Goal: Navigation & Orientation: Find specific page/section

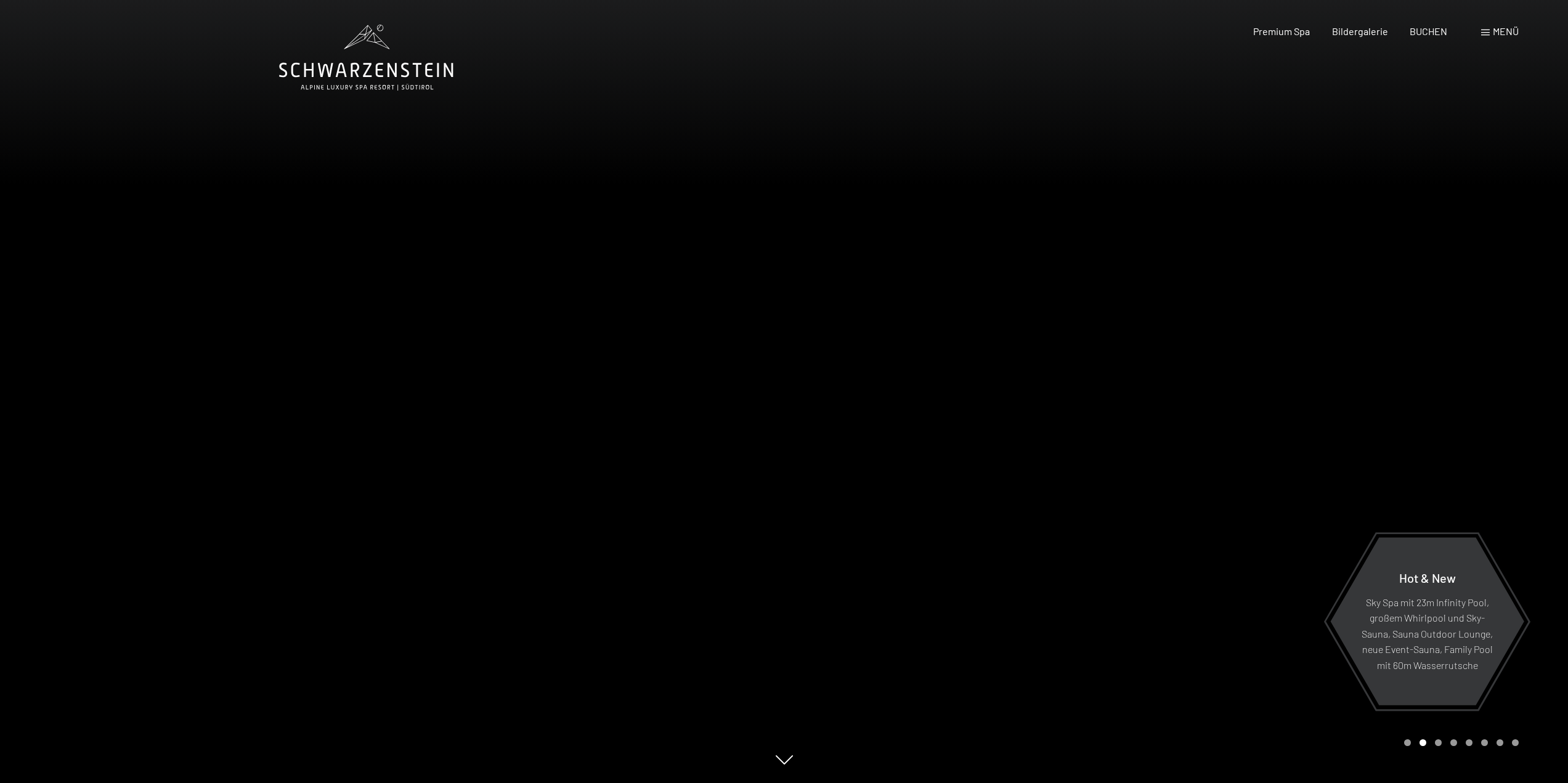
click at [782, 764] on icon at bounding box center [785, 760] width 17 height 9
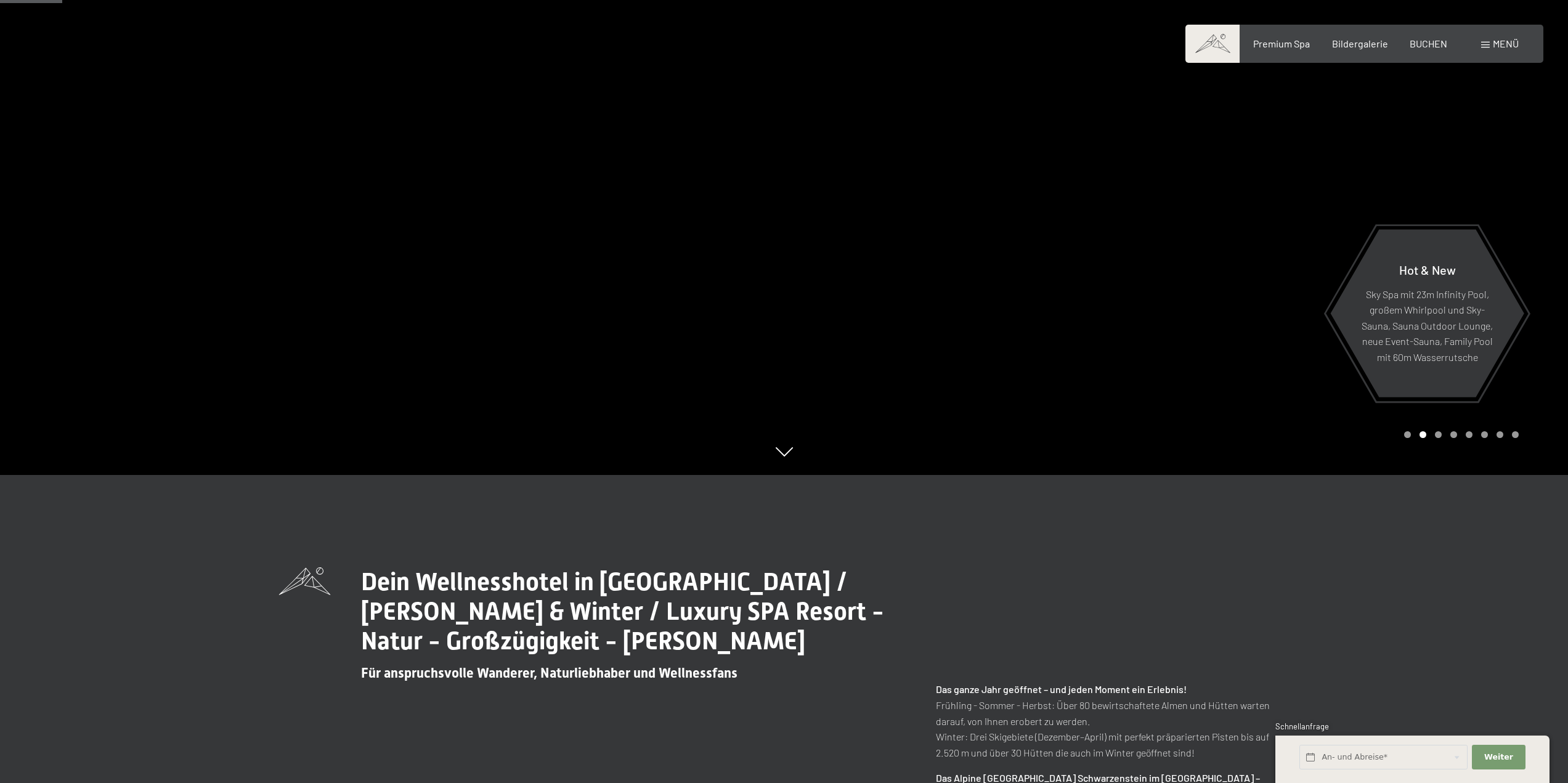
click at [786, 456] on icon at bounding box center [785, 452] width 17 height 9
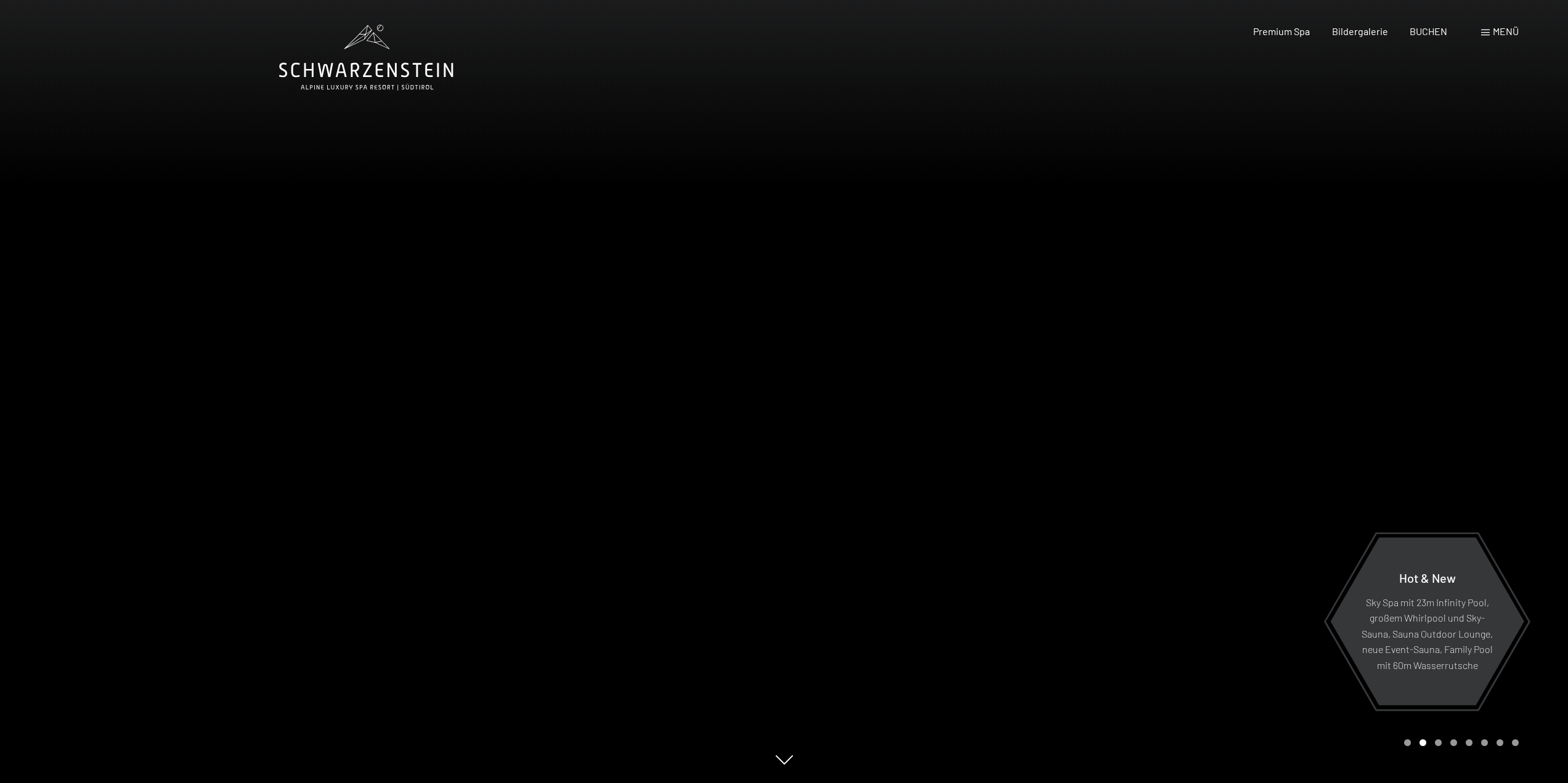
click at [1440, 743] on div "Carousel Page 3" at bounding box center [1438, 742] width 7 height 7
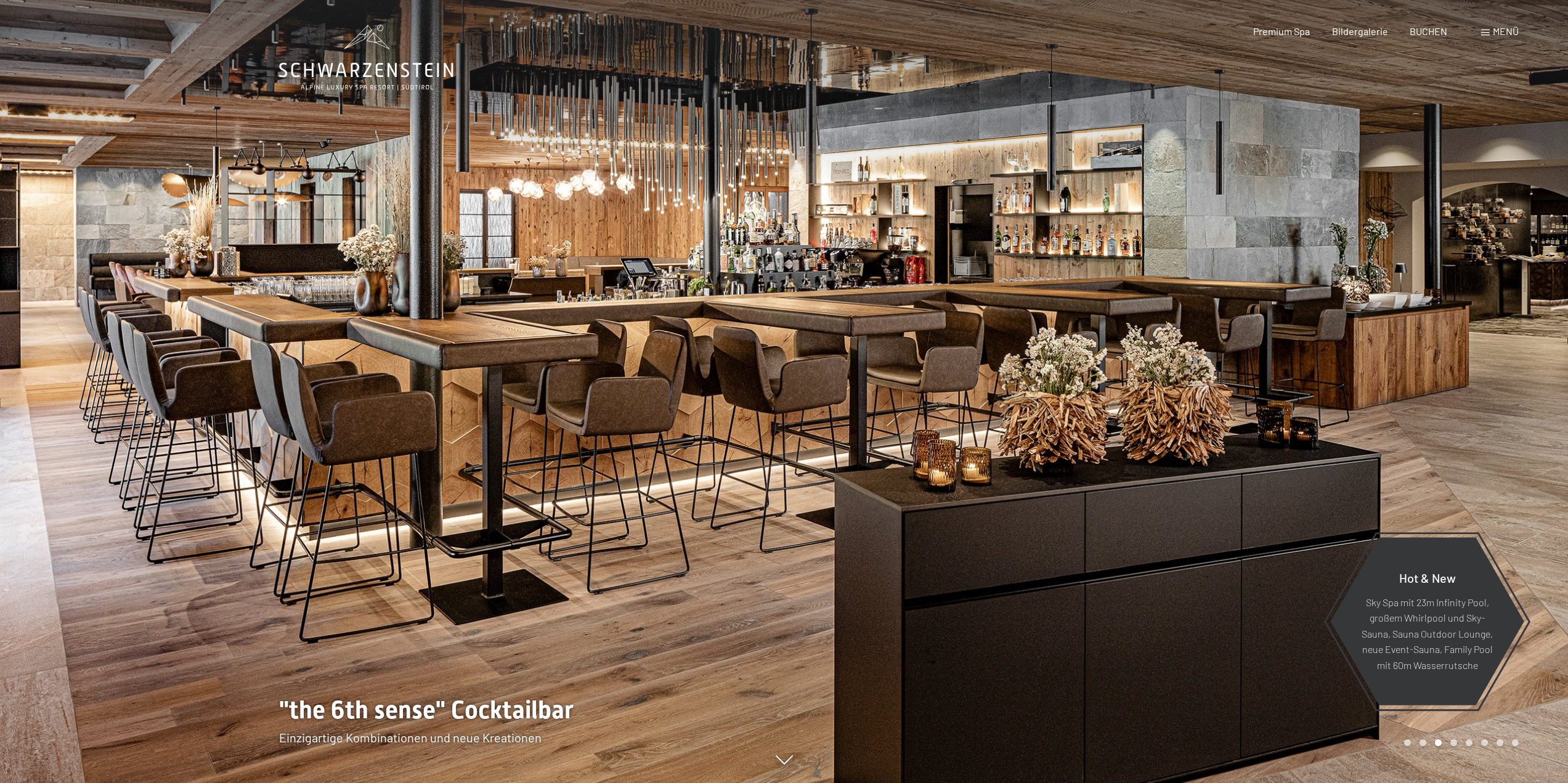
drag, startPoint x: 414, startPoint y: 273, endPoint x: 634, endPoint y: 282, distance: 220.2
click at [373, 220] on div at bounding box center [392, 391] width 785 height 783
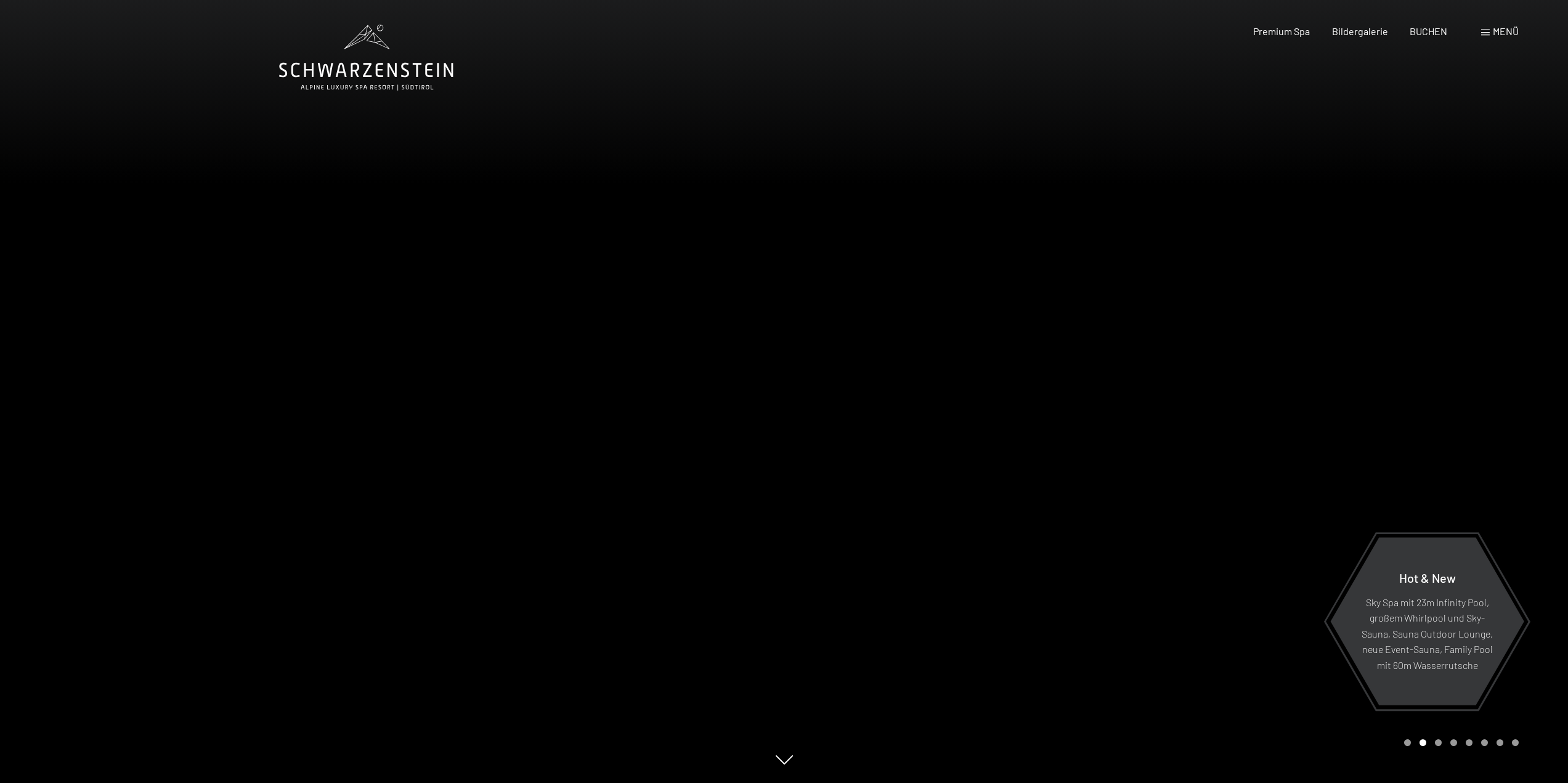
click at [1185, 359] on div at bounding box center [1177, 391] width 785 height 783
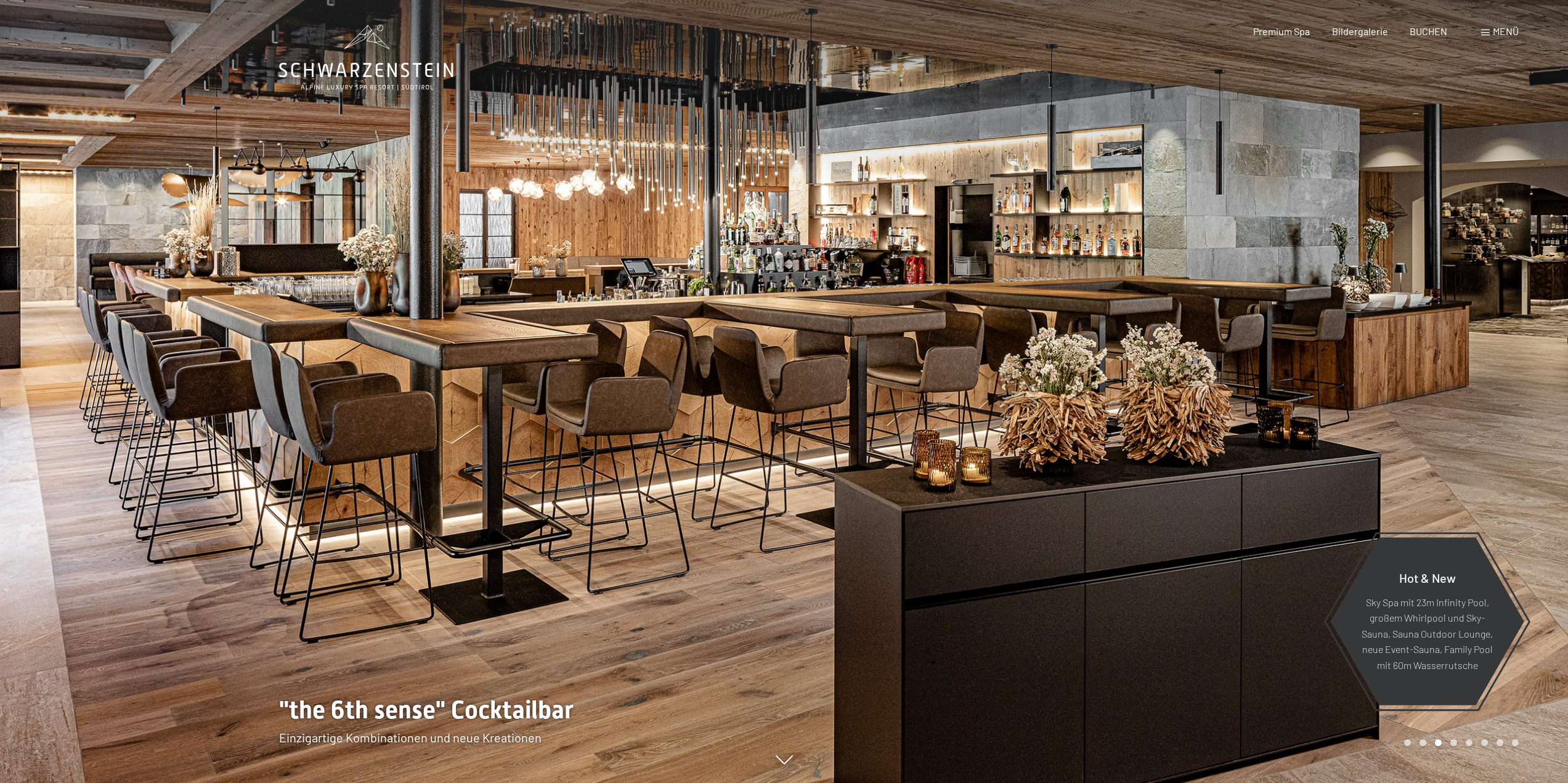
click at [1268, 360] on div at bounding box center [1177, 391] width 785 height 783
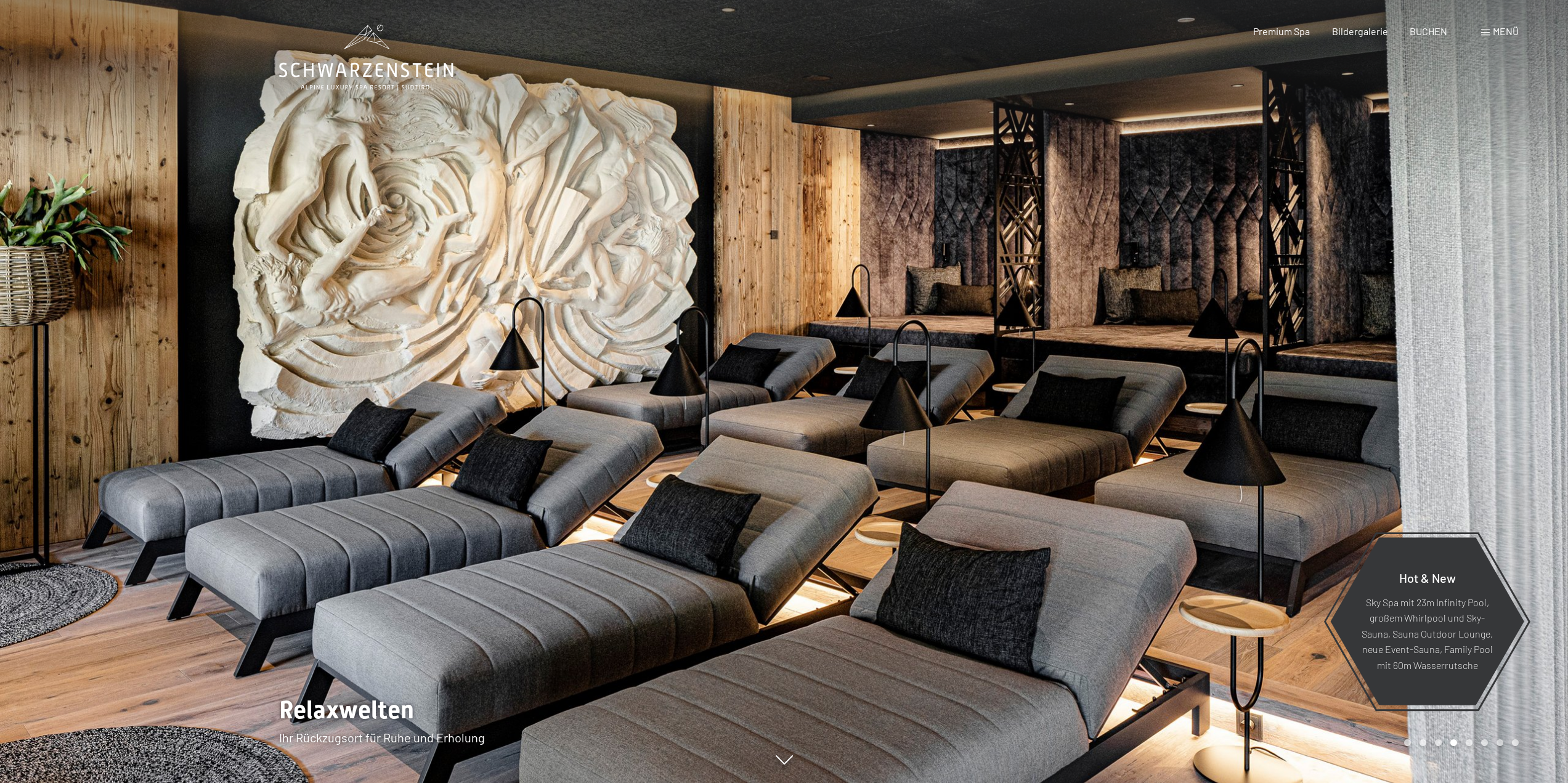
click at [1276, 357] on div at bounding box center [1177, 391] width 785 height 783
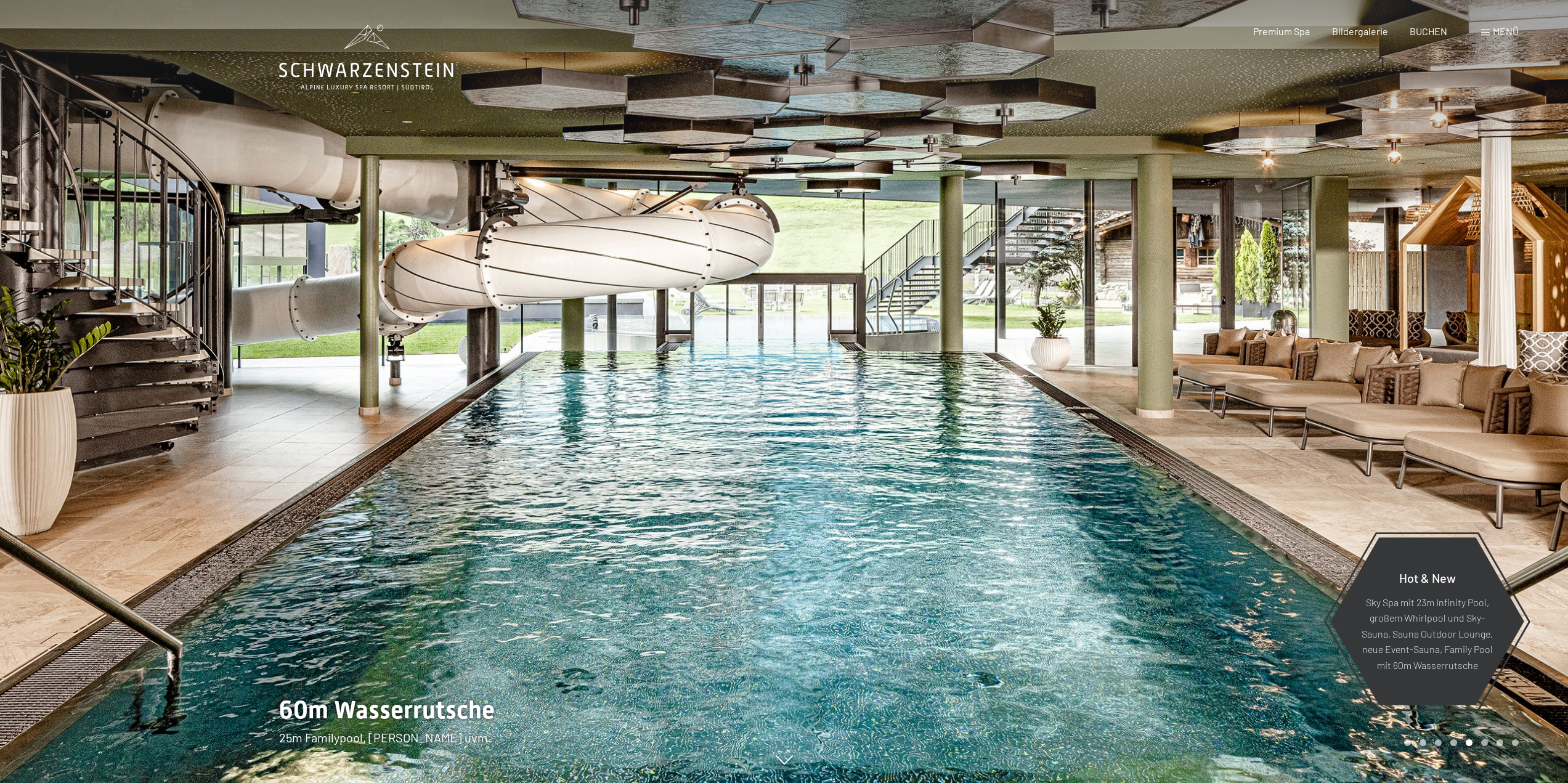
click at [257, 328] on div at bounding box center [392, 391] width 785 height 783
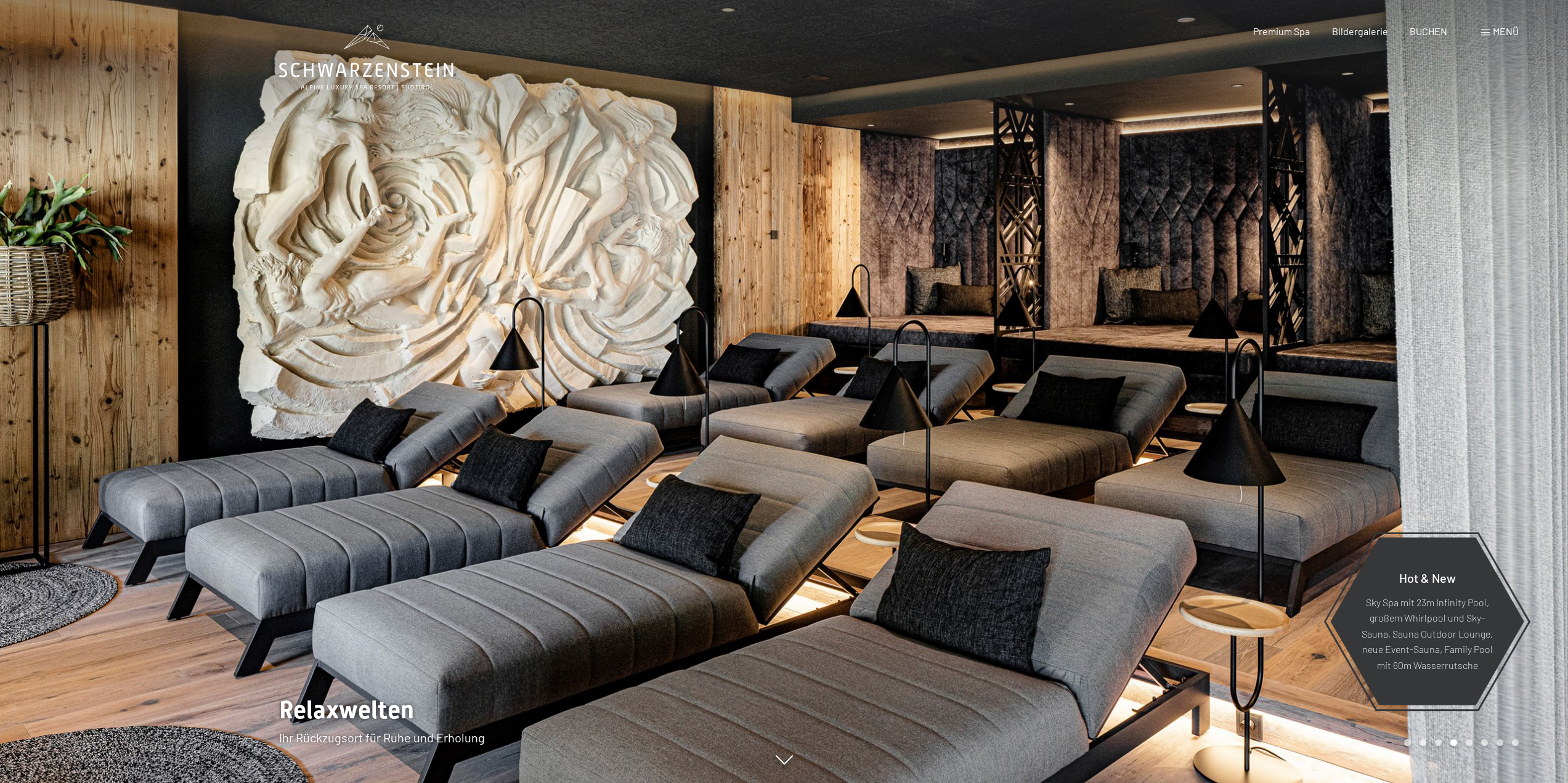
click at [1243, 316] on div at bounding box center [1177, 391] width 785 height 783
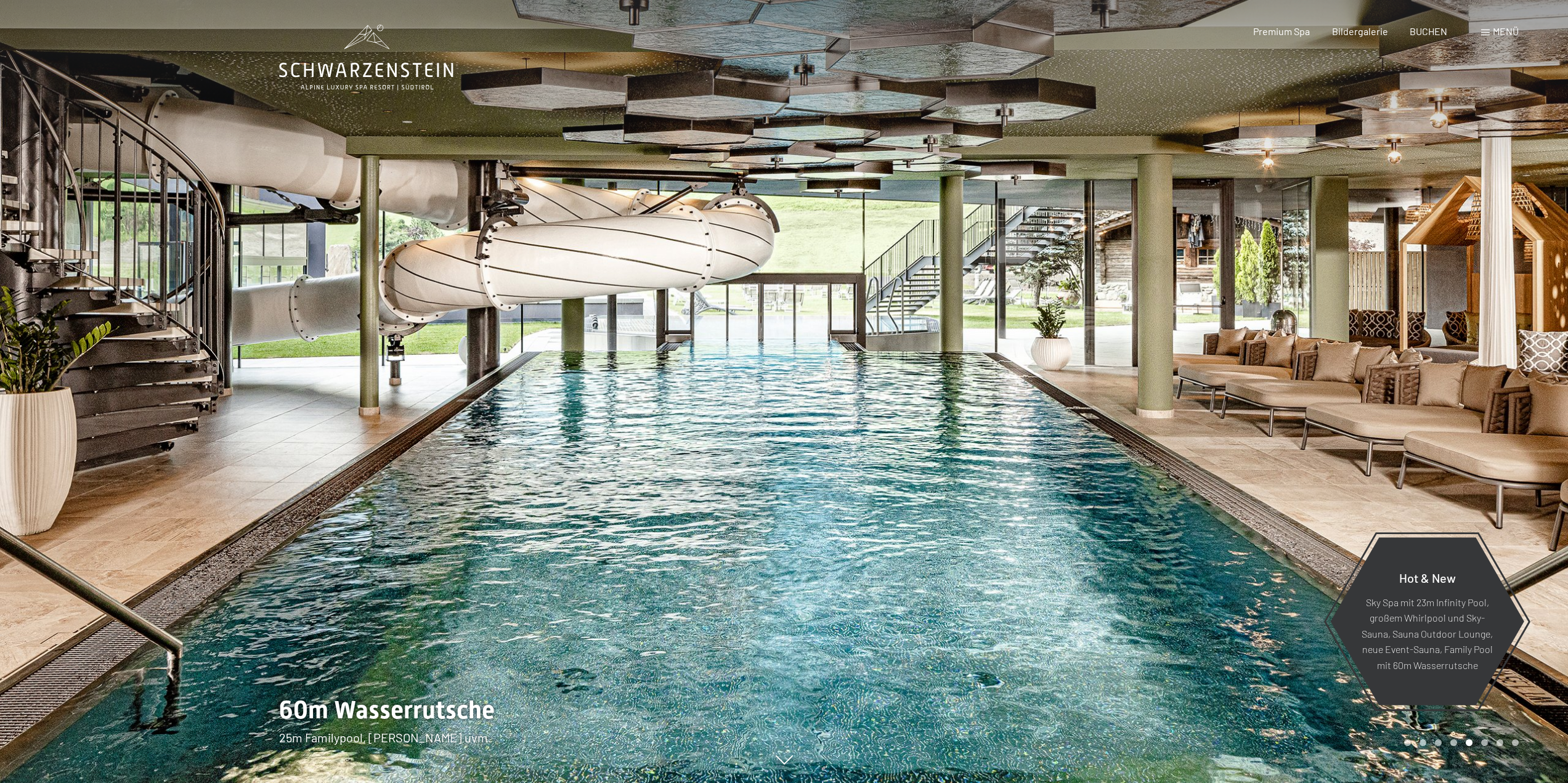
click at [1283, 319] on div at bounding box center [1177, 391] width 785 height 783
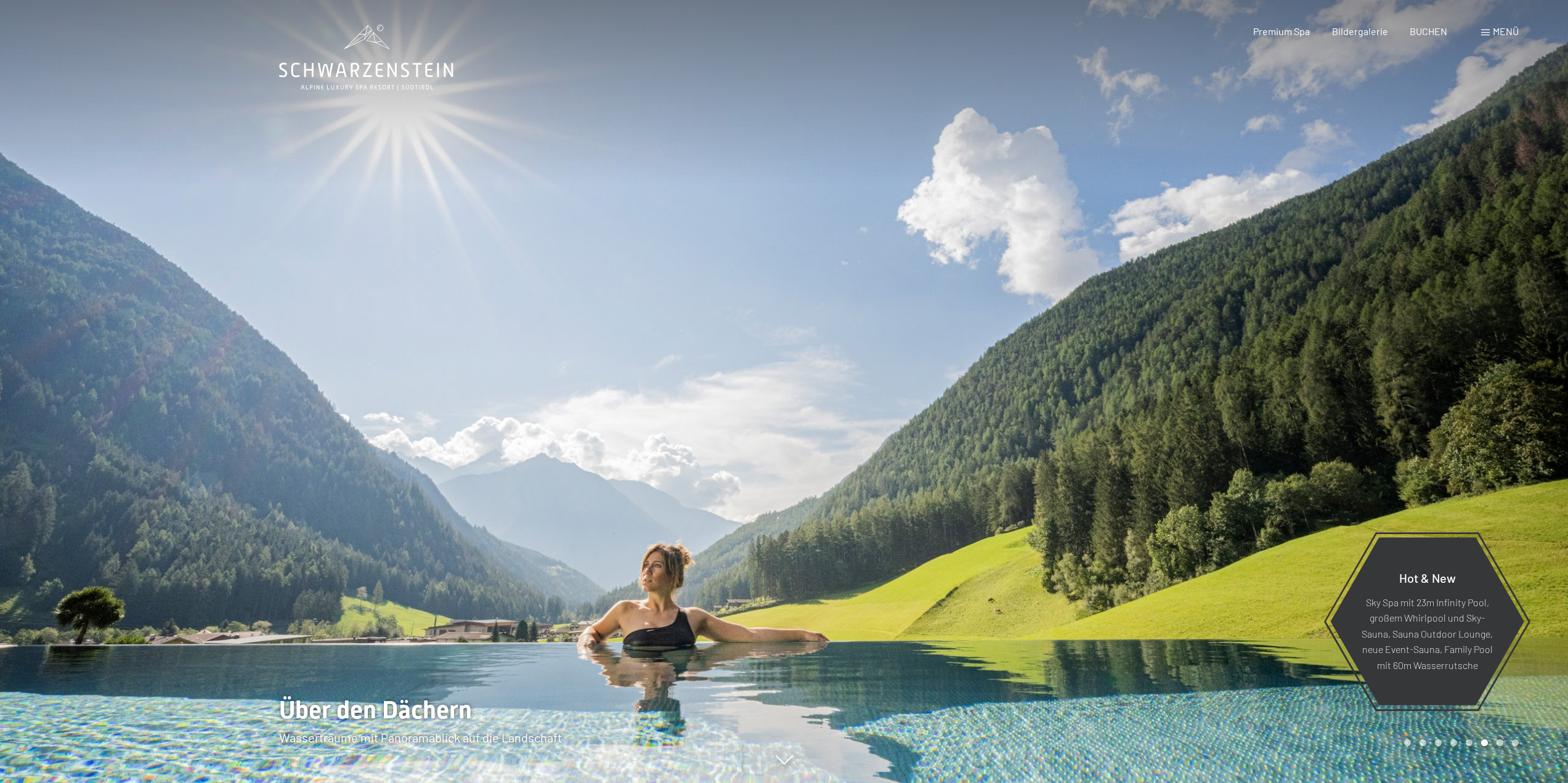
click at [1333, 320] on div at bounding box center [1177, 391] width 785 height 783
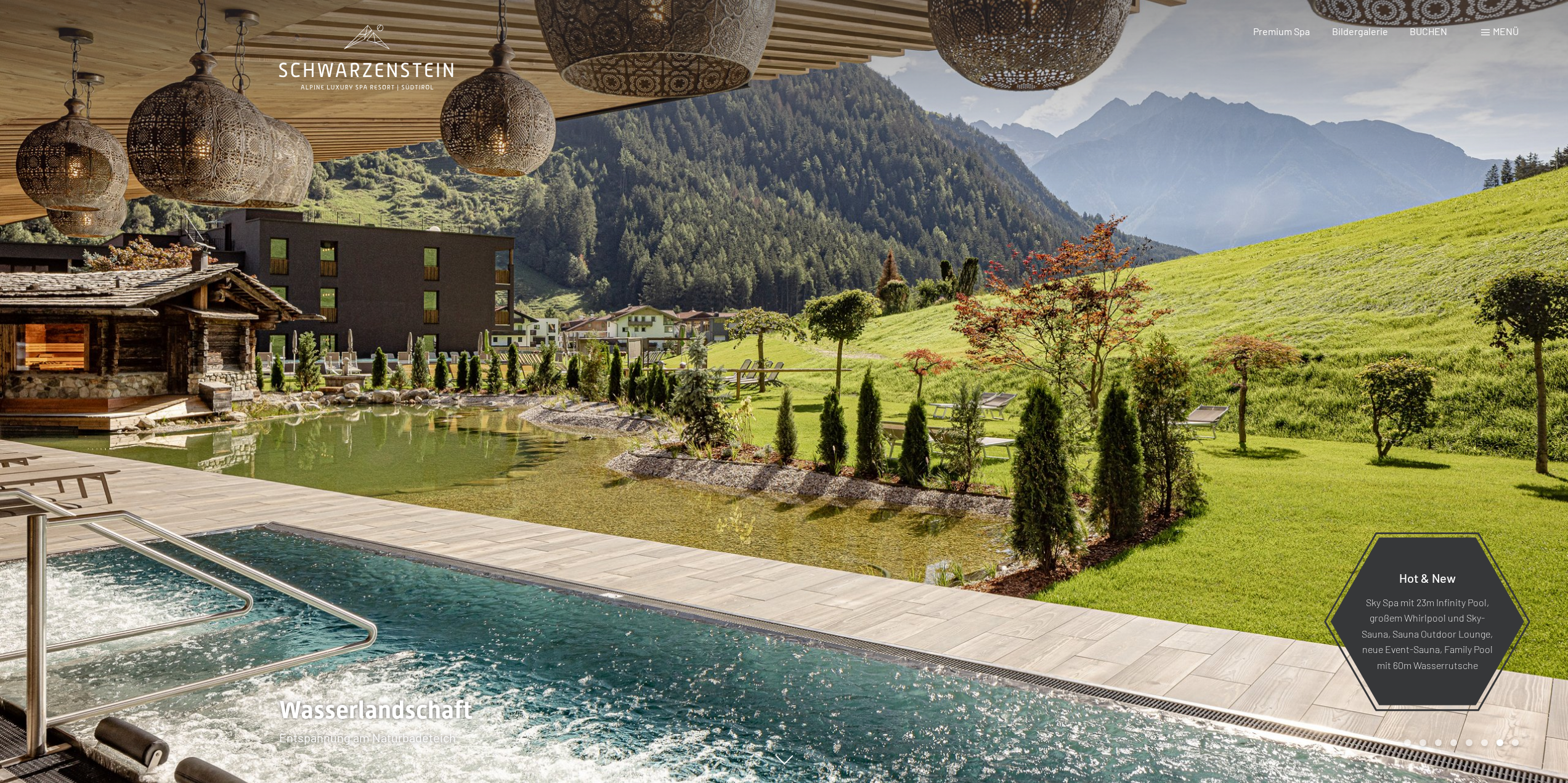
click at [1384, 294] on div at bounding box center [1177, 391] width 785 height 783
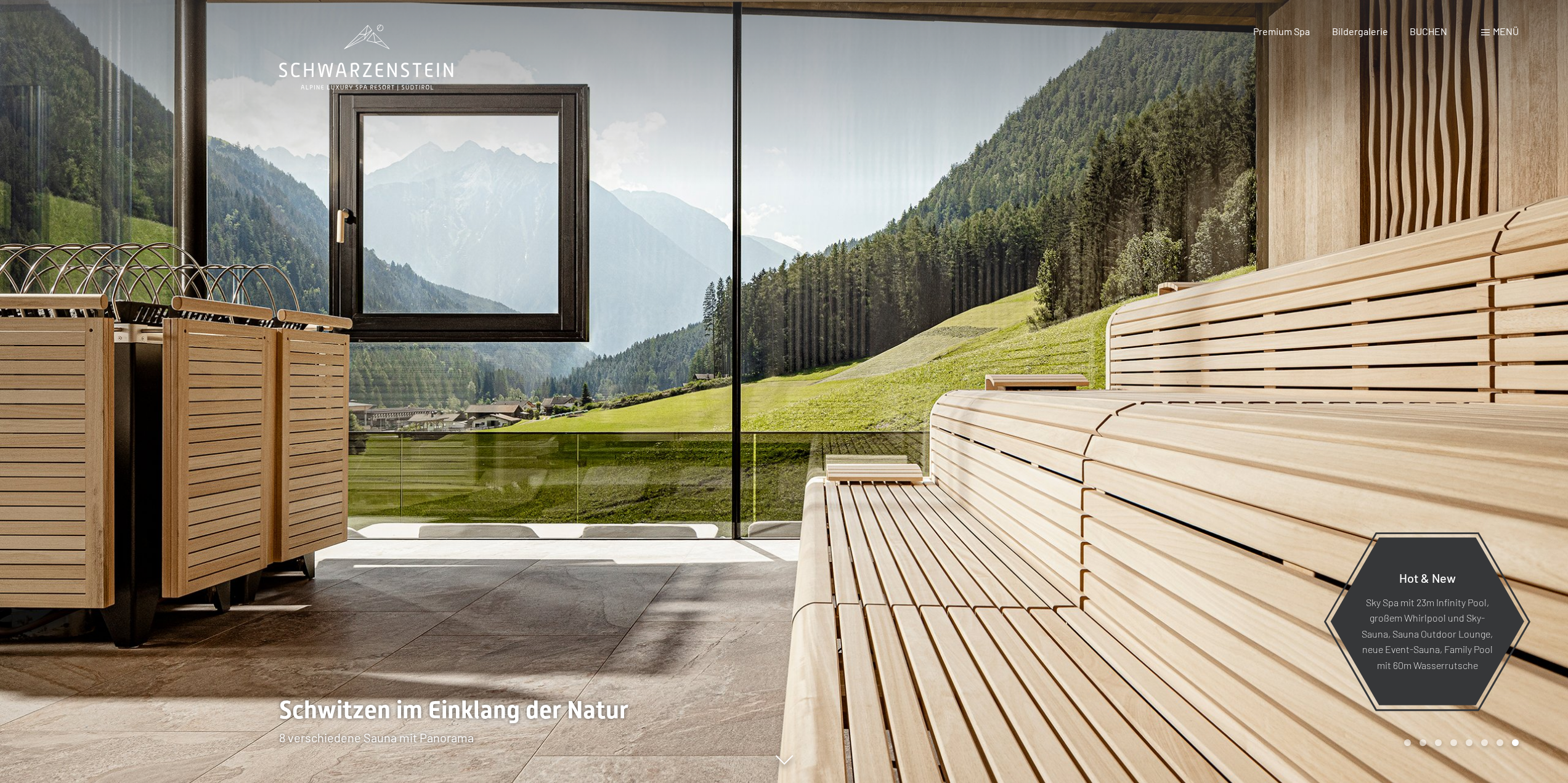
click at [138, 370] on div at bounding box center [392, 391] width 785 height 783
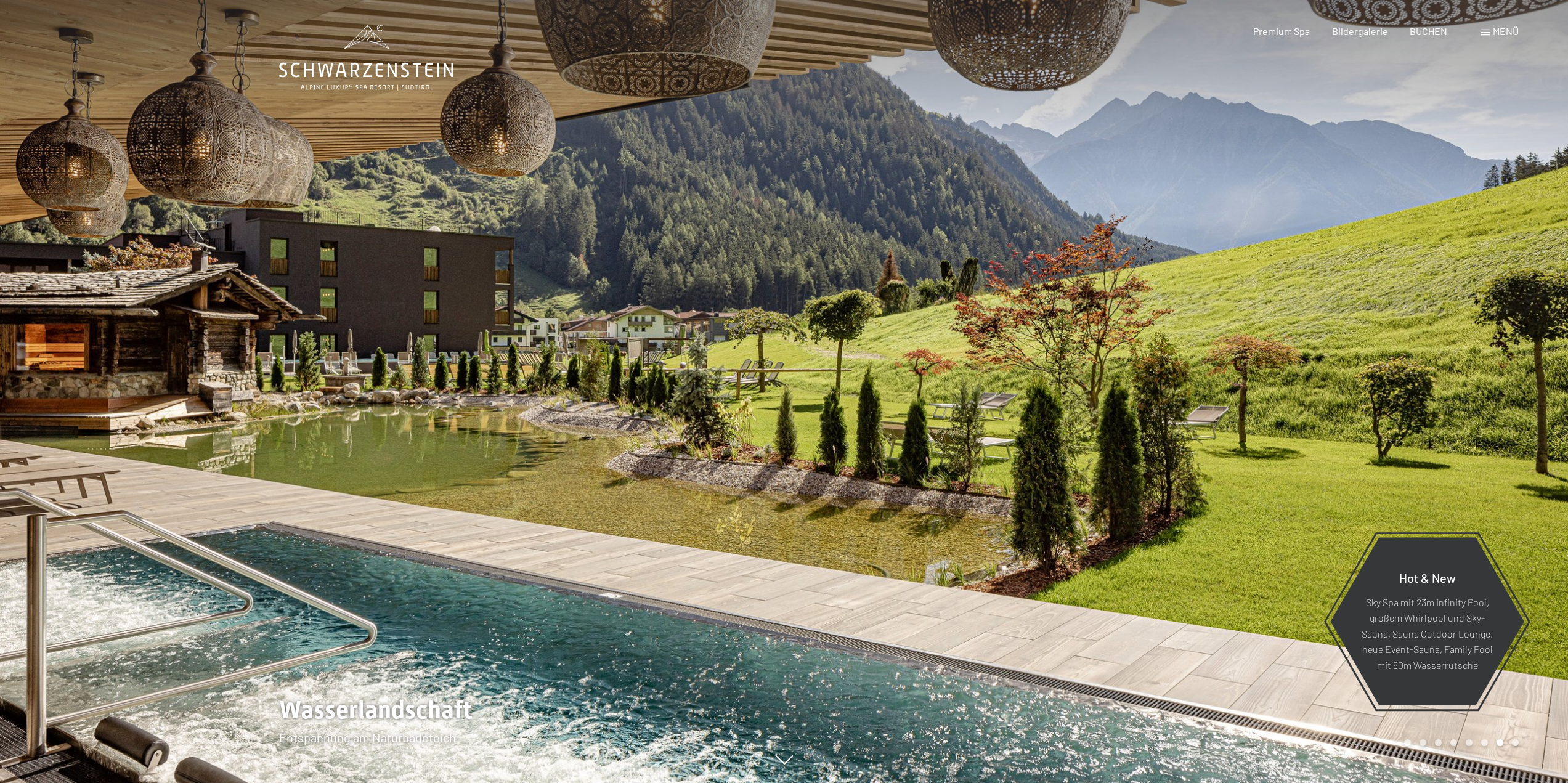
click at [1427, 337] on div at bounding box center [1177, 391] width 785 height 783
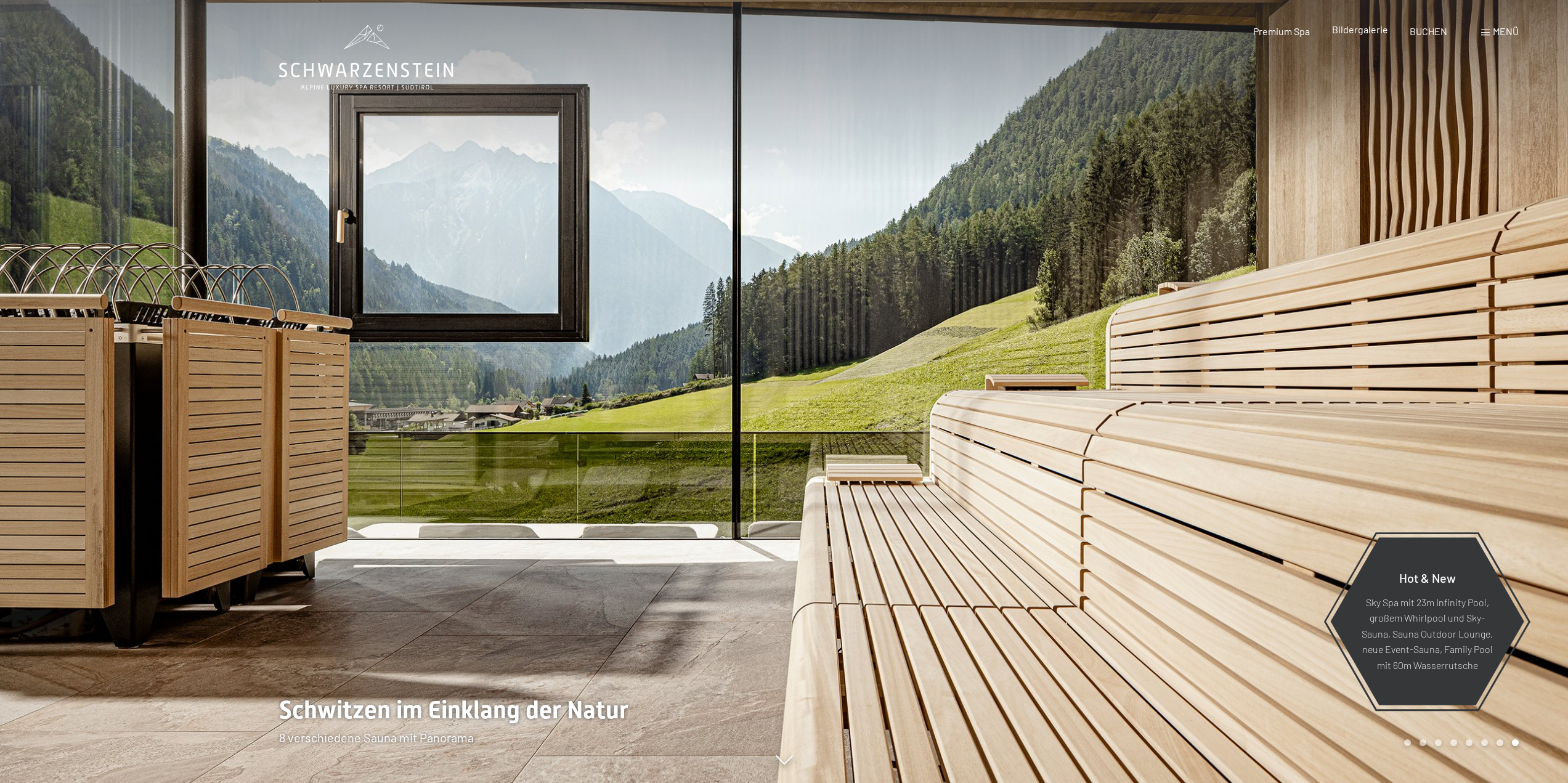
click at [1365, 35] on span "Bildergalerie" at bounding box center [1360, 29] width 56 height 12
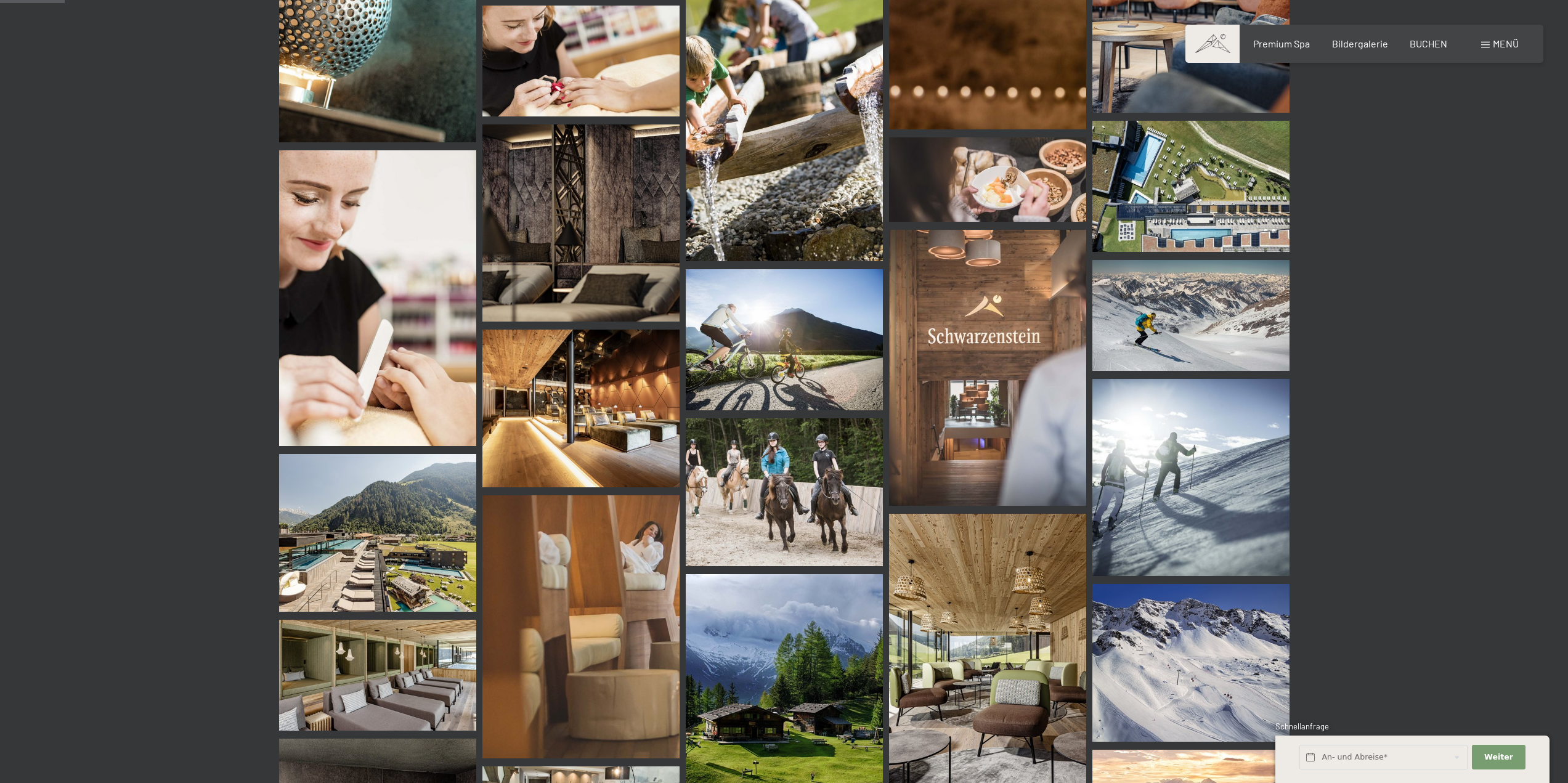
scroll to position [739, 0]
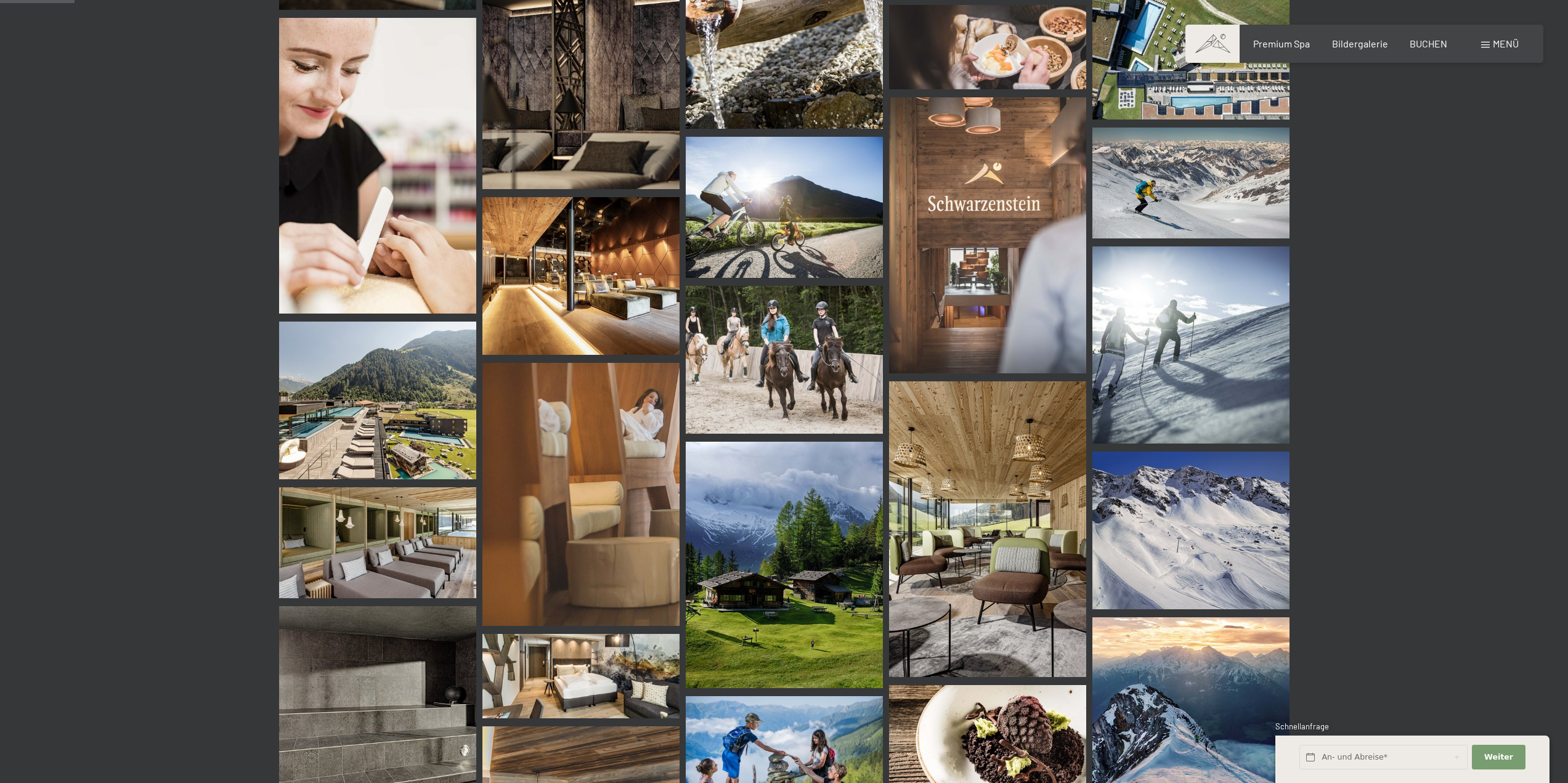
drag, startPoint x: 1351, startPoint y: 409, endPoint x: 1365, endPoint y: 409, distance: 14.0
drag, startPoint x: 1365, startPoint y: 409, endPoint x: 1339, endPoint y: 428, distance: 32.2
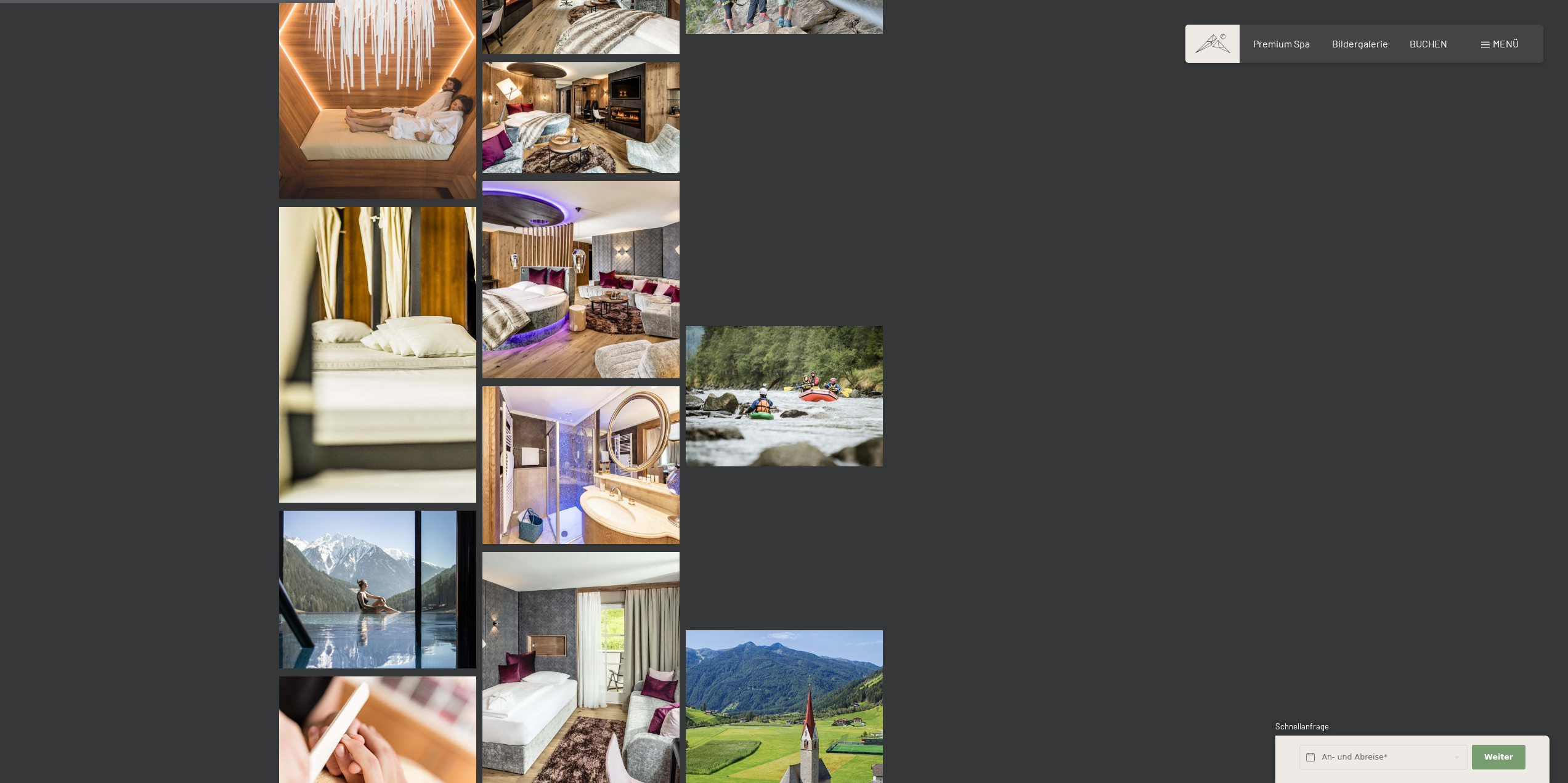
scroll to position [3326, 0]
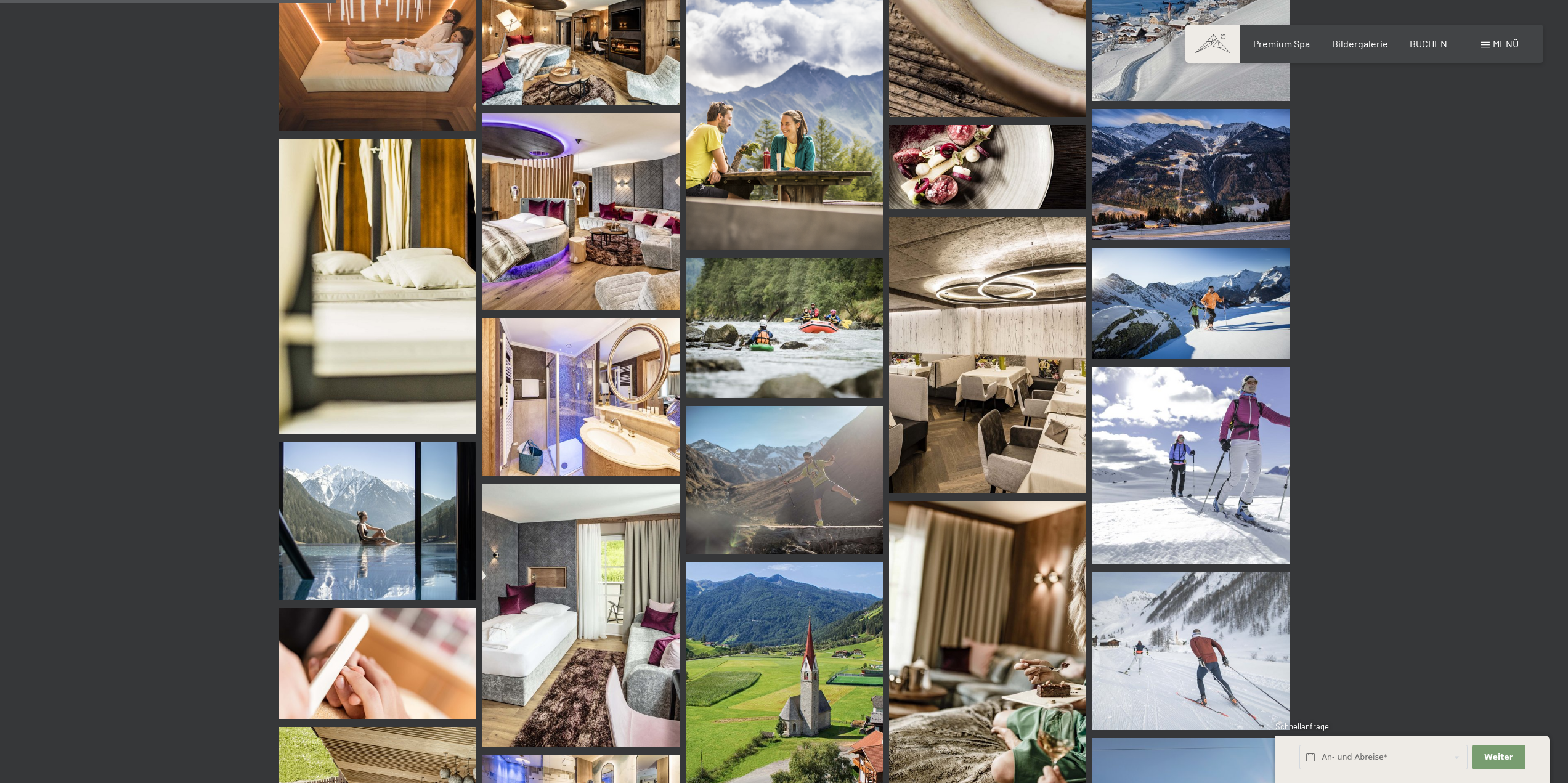
drag, startPoint x: 1360, startPoint y: 370, endPoint x: 1342, endPoint y: 394, distance: 30.0
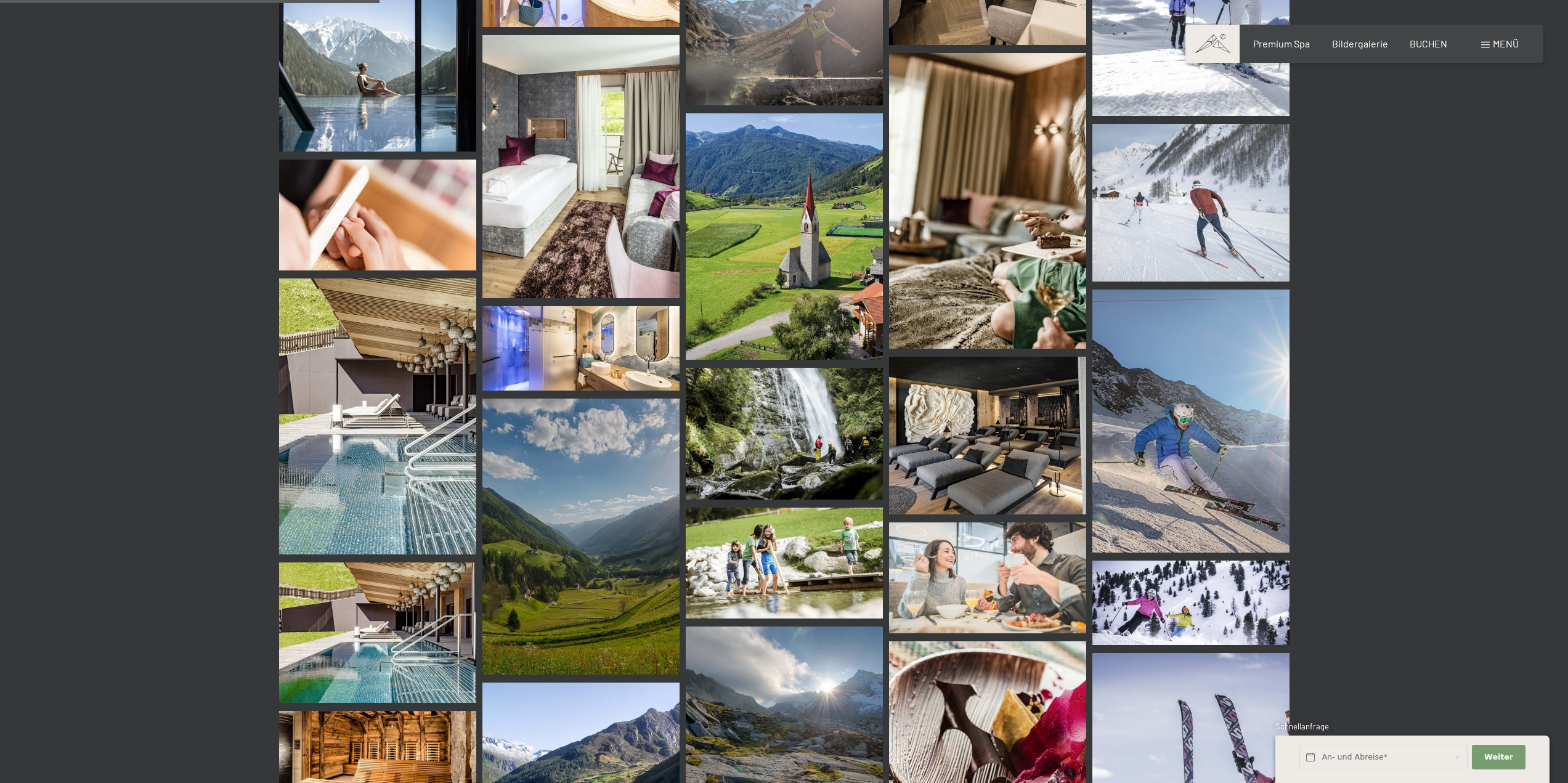
scroll to position [3757, 0]
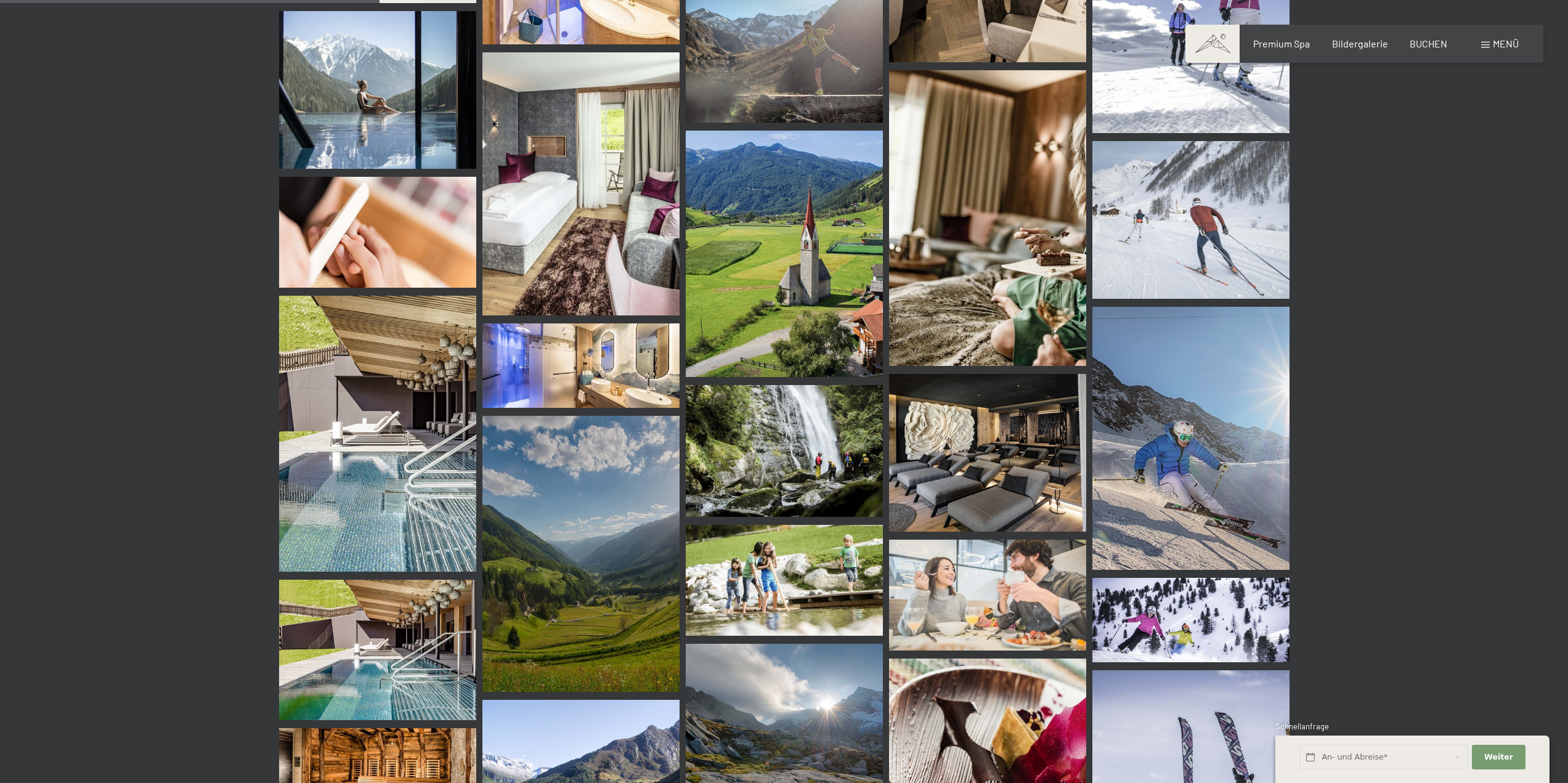
click at [796, 255] on img at bounding box center [785, 253] width 197 height 246
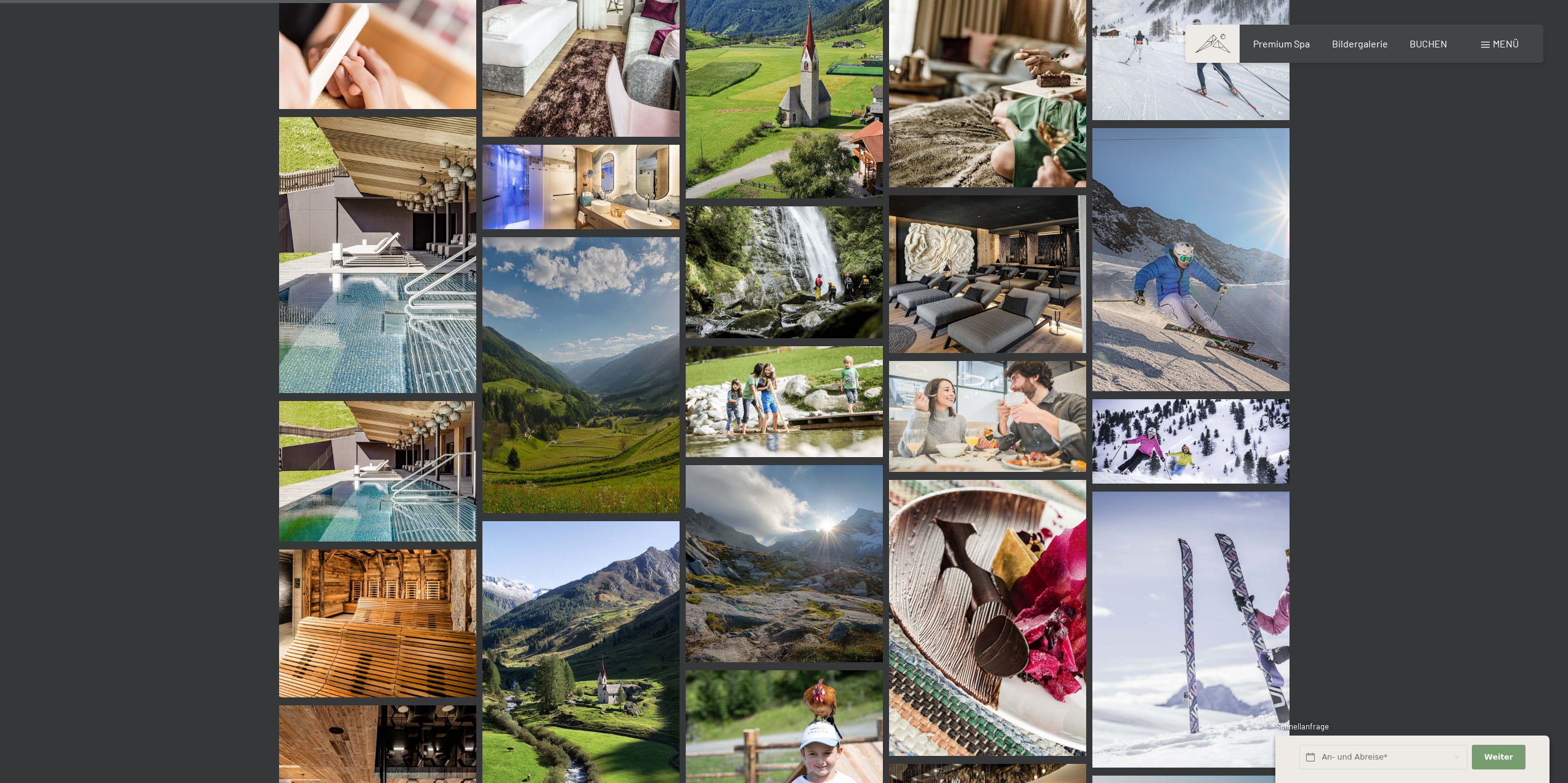
scroll to position [3942, 0]
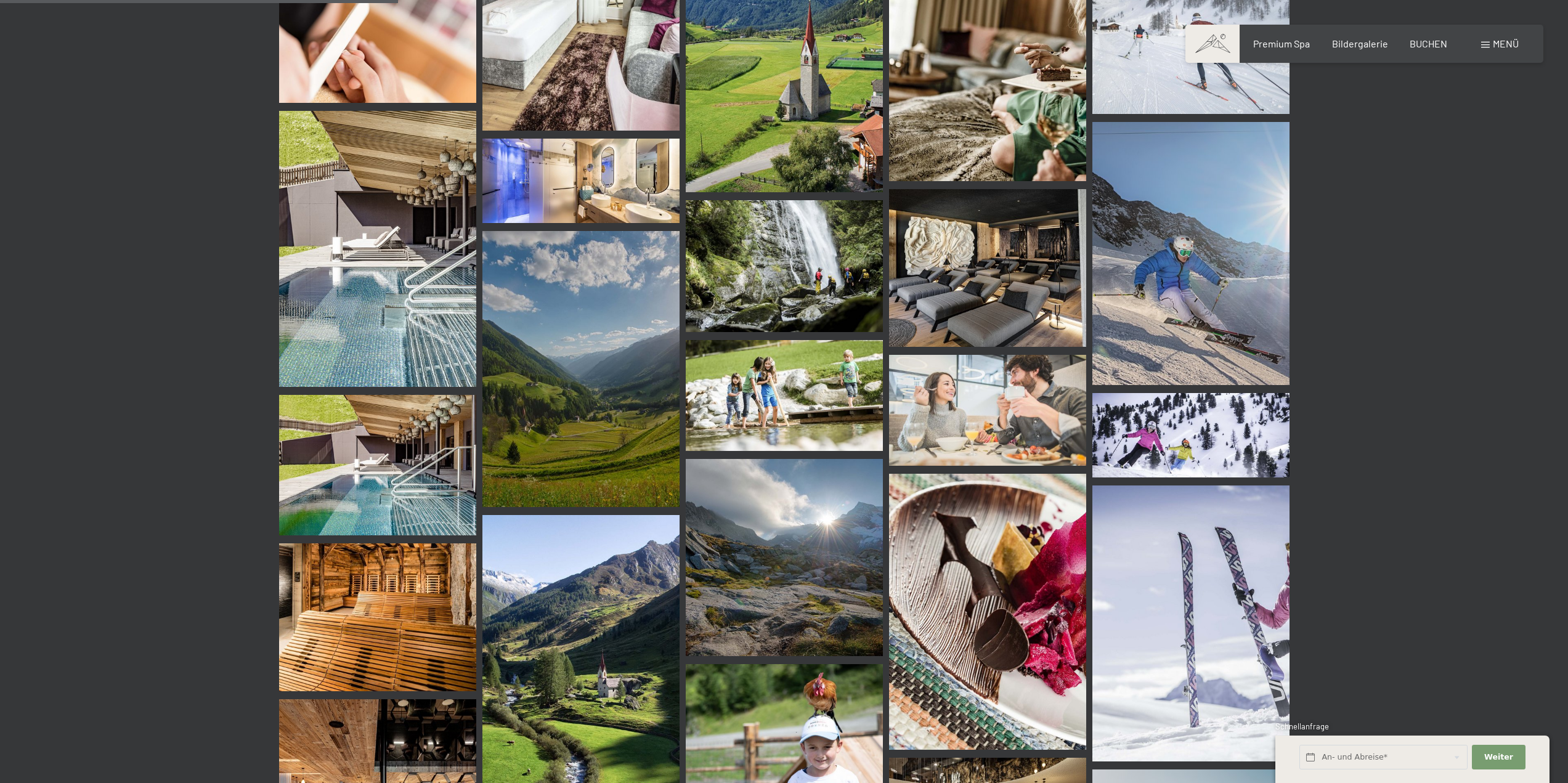
click at [849, 283] on img at bounding box center [785, 265] width 197 height 131
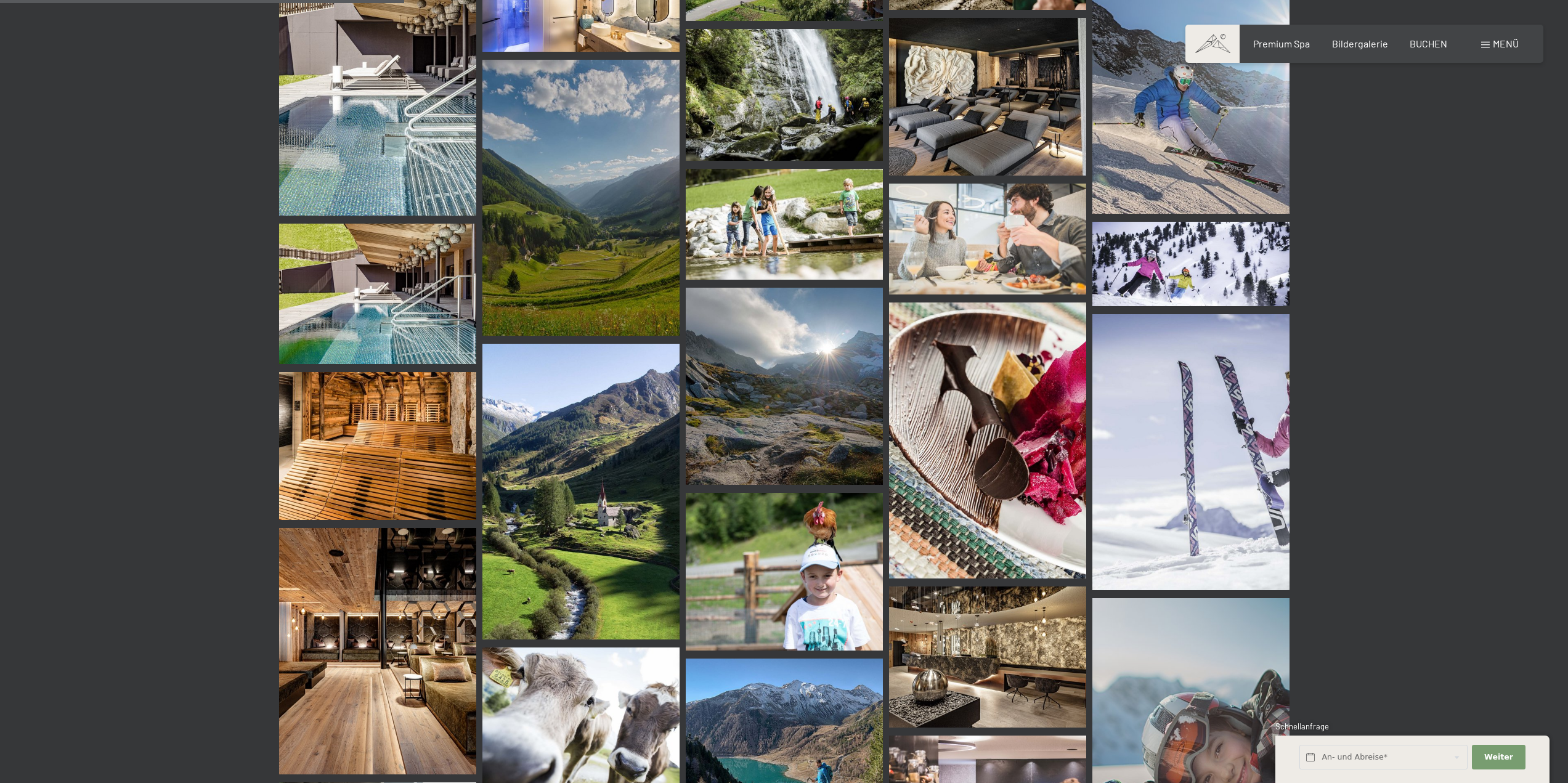
scroll to position [4127, 0]
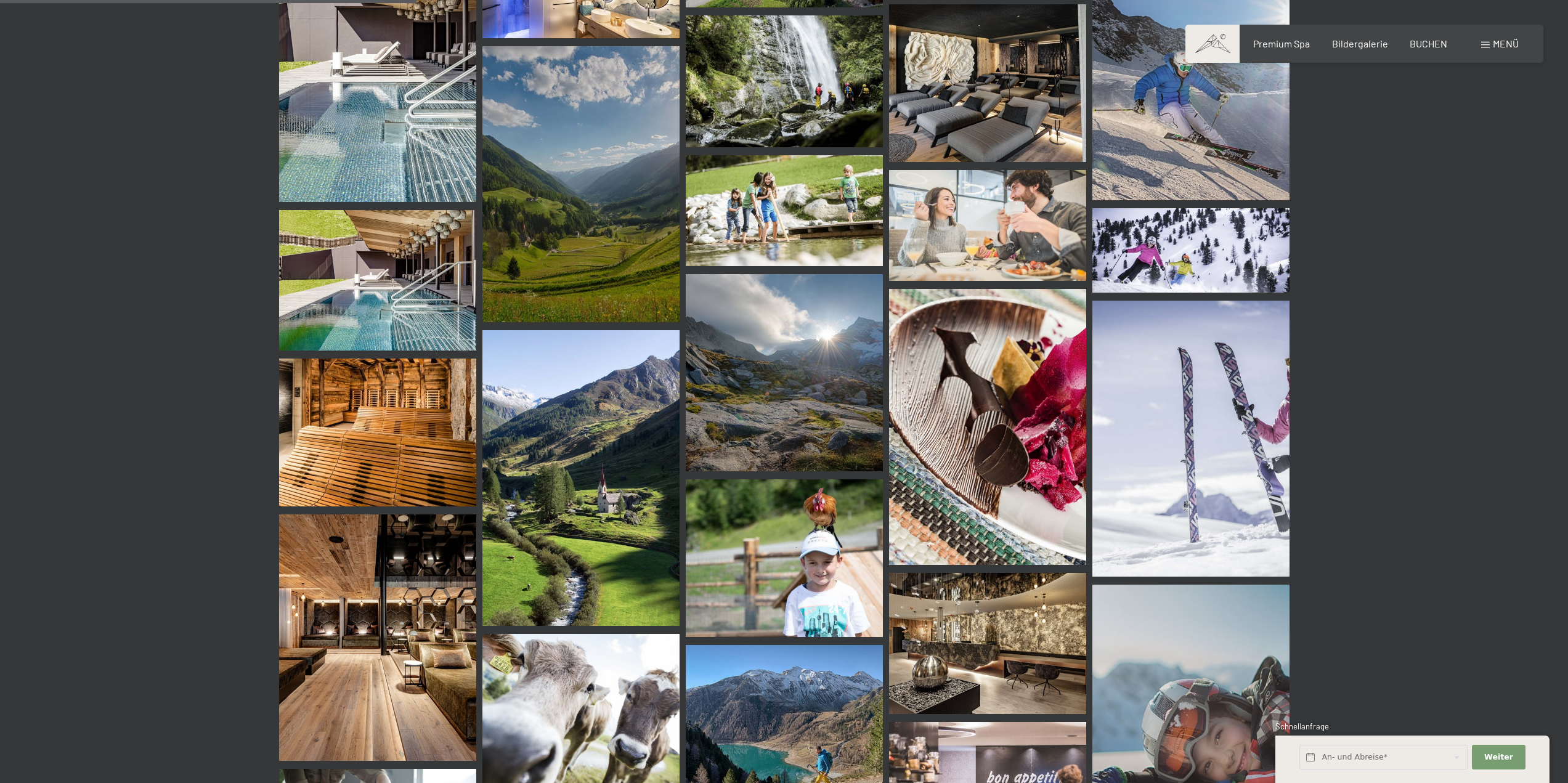
click at [769, 186] on img at bounding box center [785, 210] width 197 height 111
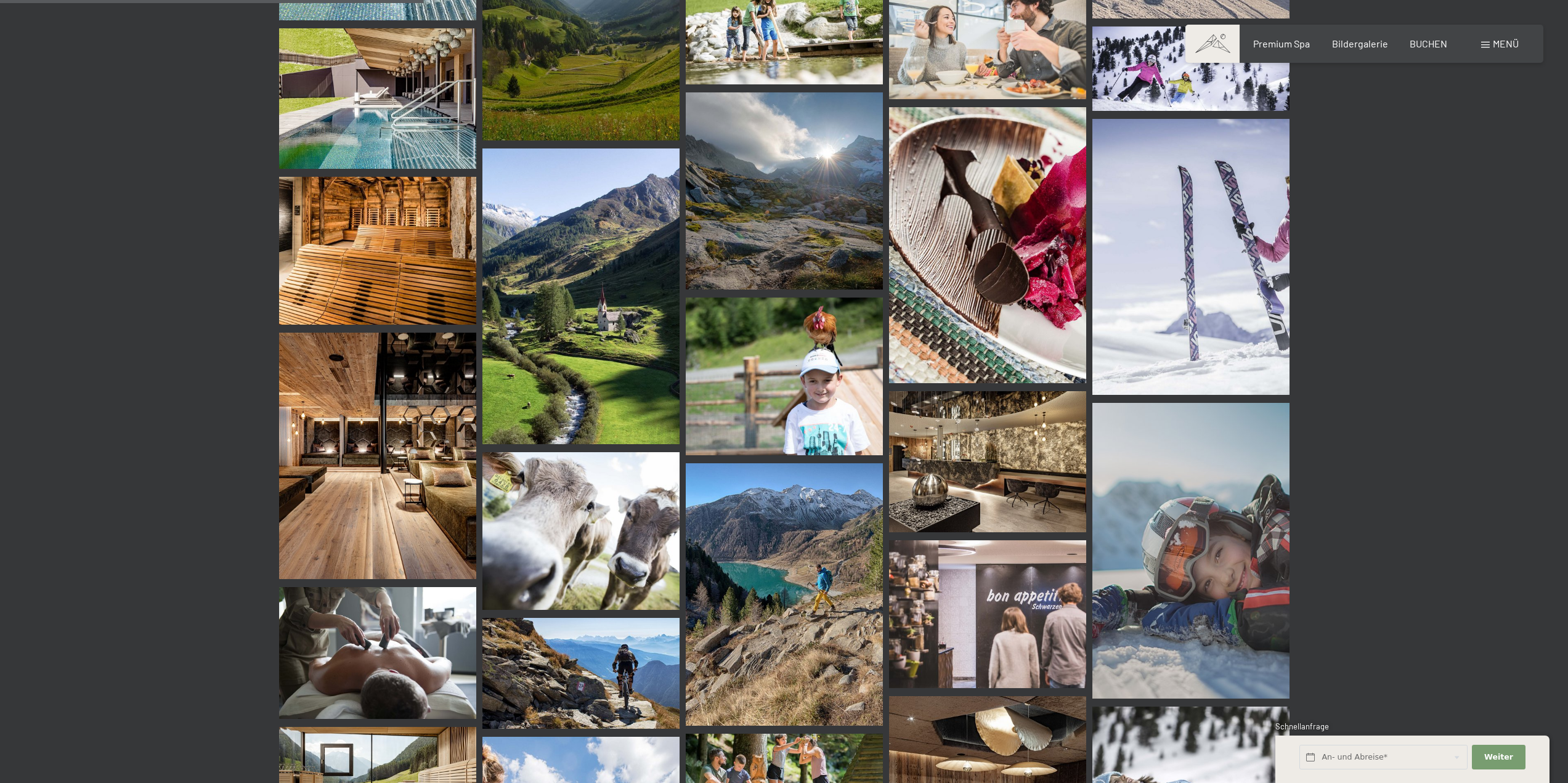
scroll to position [4311, 0]
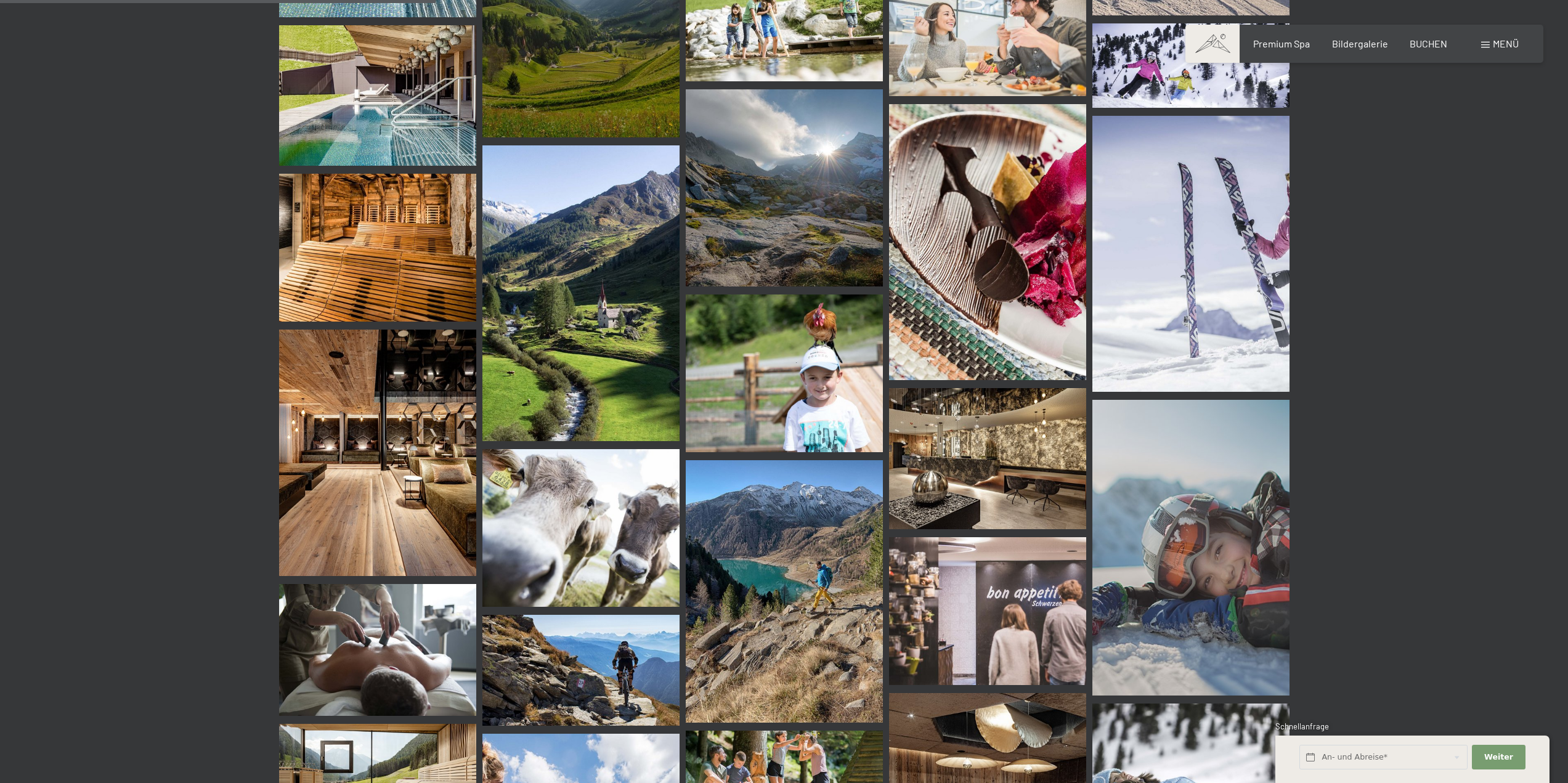
drag, startPoint x: 1372, startPoint y: 240, endPoint x: 1373, endPoint y: 234, distance: 6.1
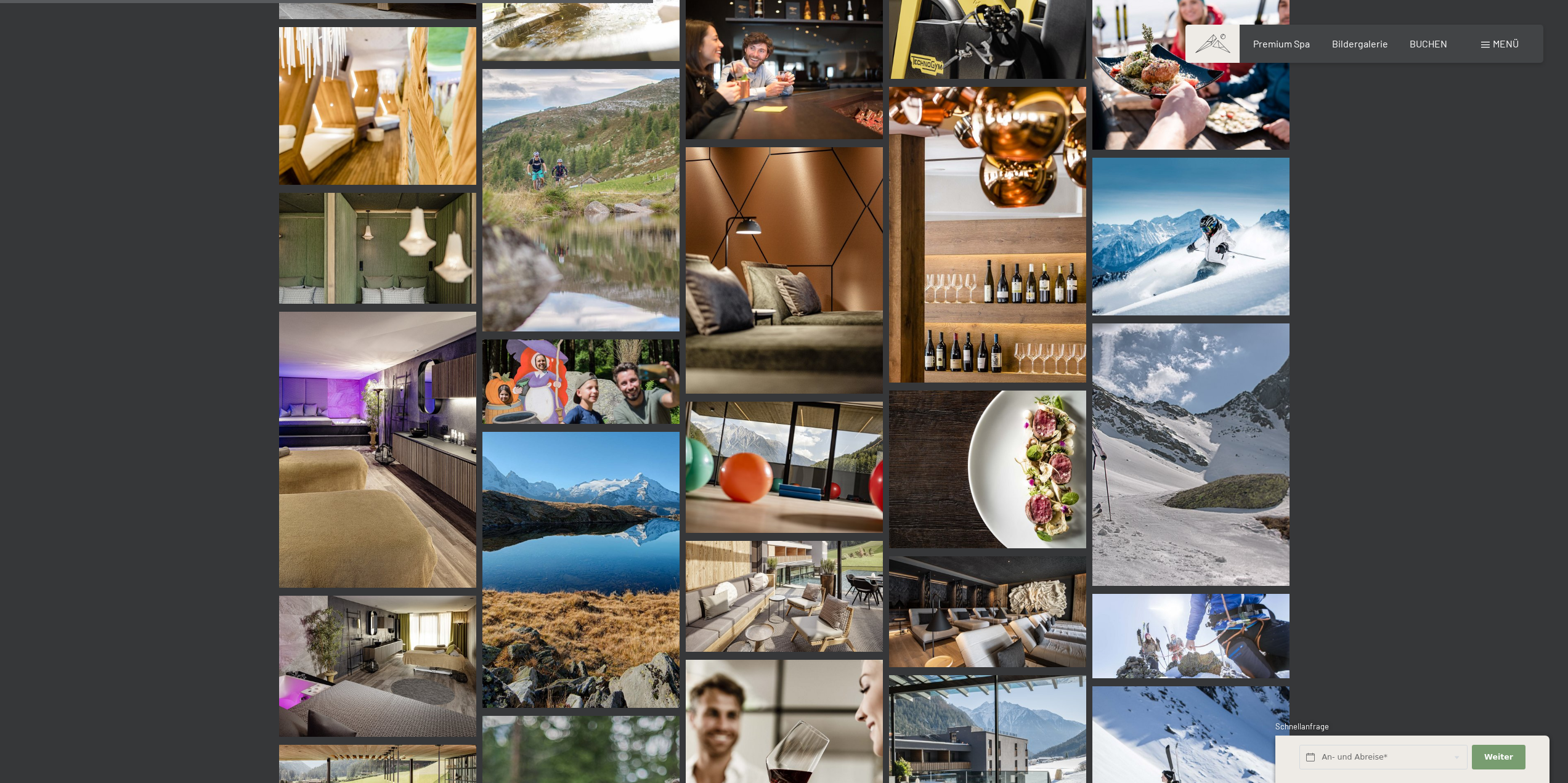
scroll to position [6468, 0]
